Goal: Task Accomplishment & Management: Manage account settings

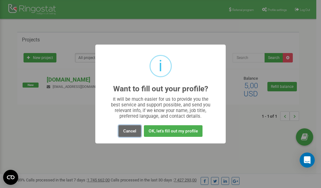
click at [132, 130] on button "Cancel" at bounding box center [129, 131] width 23 height 12
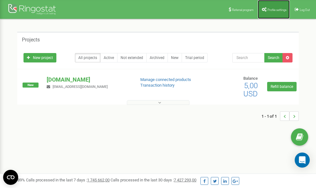
click at [276, 11] on span "Profile settings" at bounding box center [276, 9] width 19 height 3
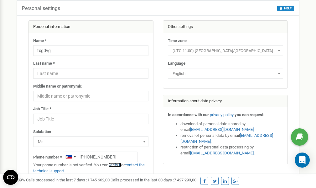
click at [118, 165] on link "verify it" at bounding box center [114, 164] width 13 height 5
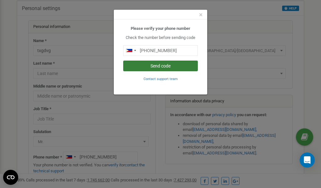
click at [167, 65] on button "Send code" at bounding box center [160, 65] width 75 height 11
